Goal: Answer question/provide support: Answer question/provide support

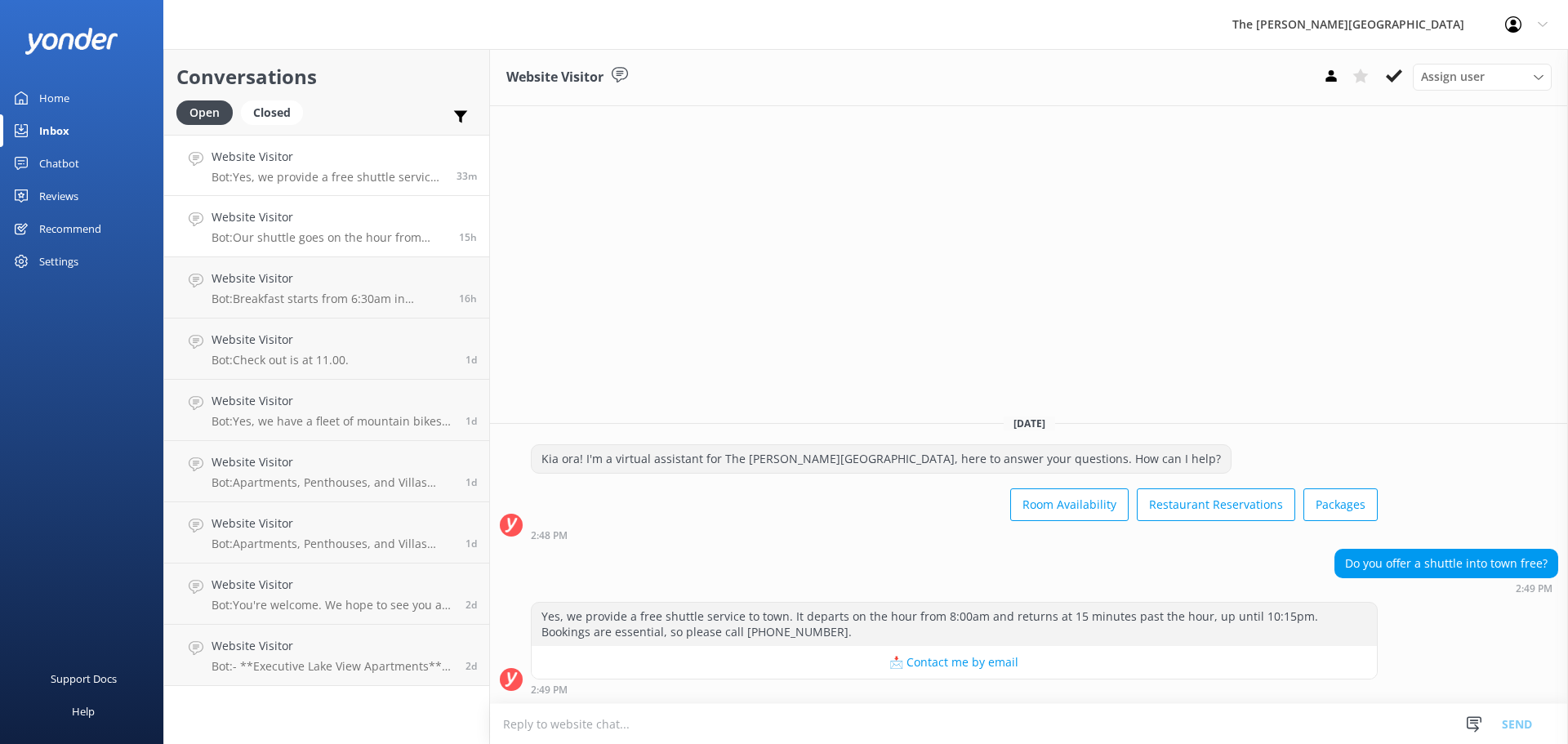
click at [278, 223] on h4 "Website Visitor" at bounding box center [329, 217] width 235 height 18
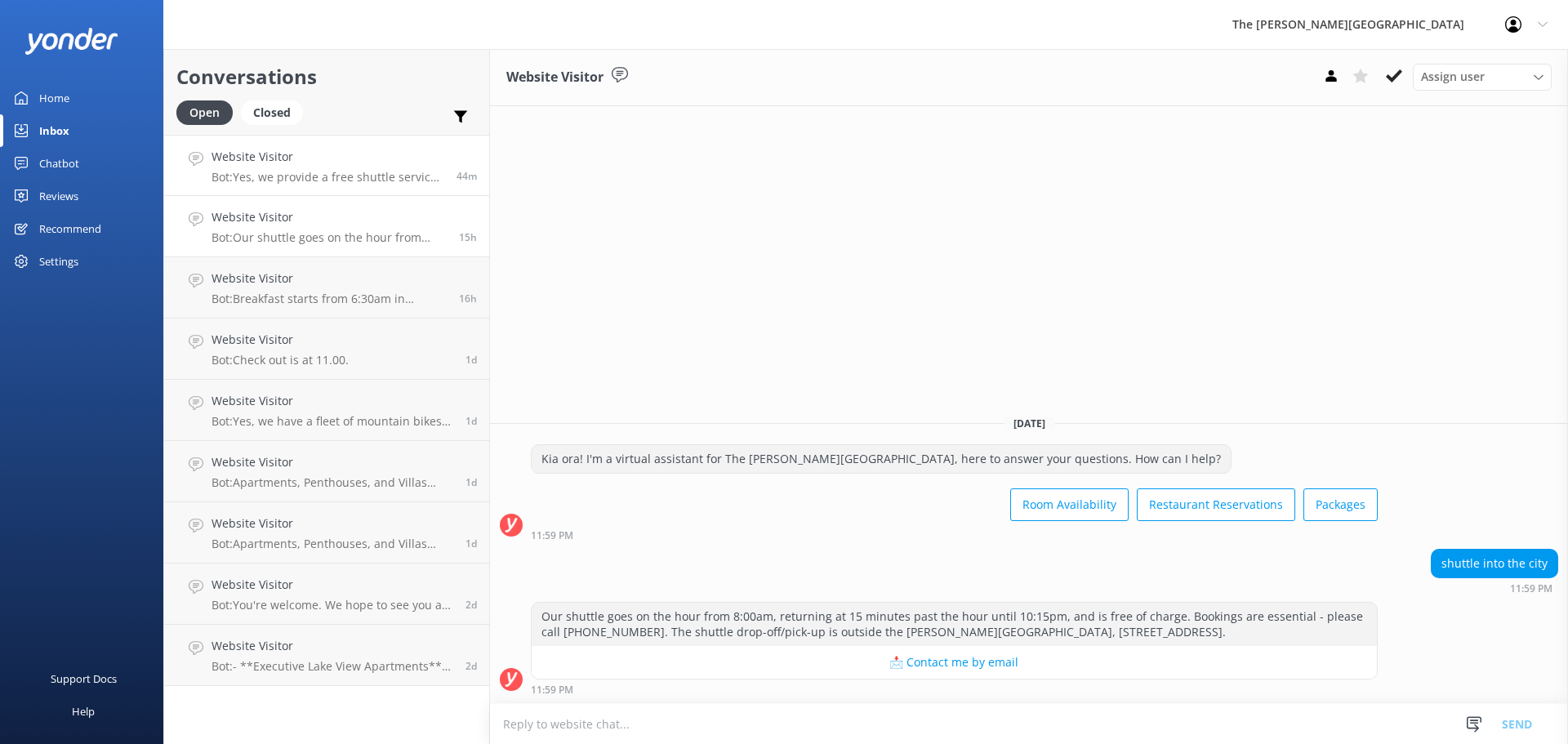
click at [307, 170] on p "Bot: Yes, we provide a free shuttle service to town. It departs on the hour fro…" at bounding box center [328, 177] width 233 height 15
